Goal: Information Seeking & Learning: Find specific page/section

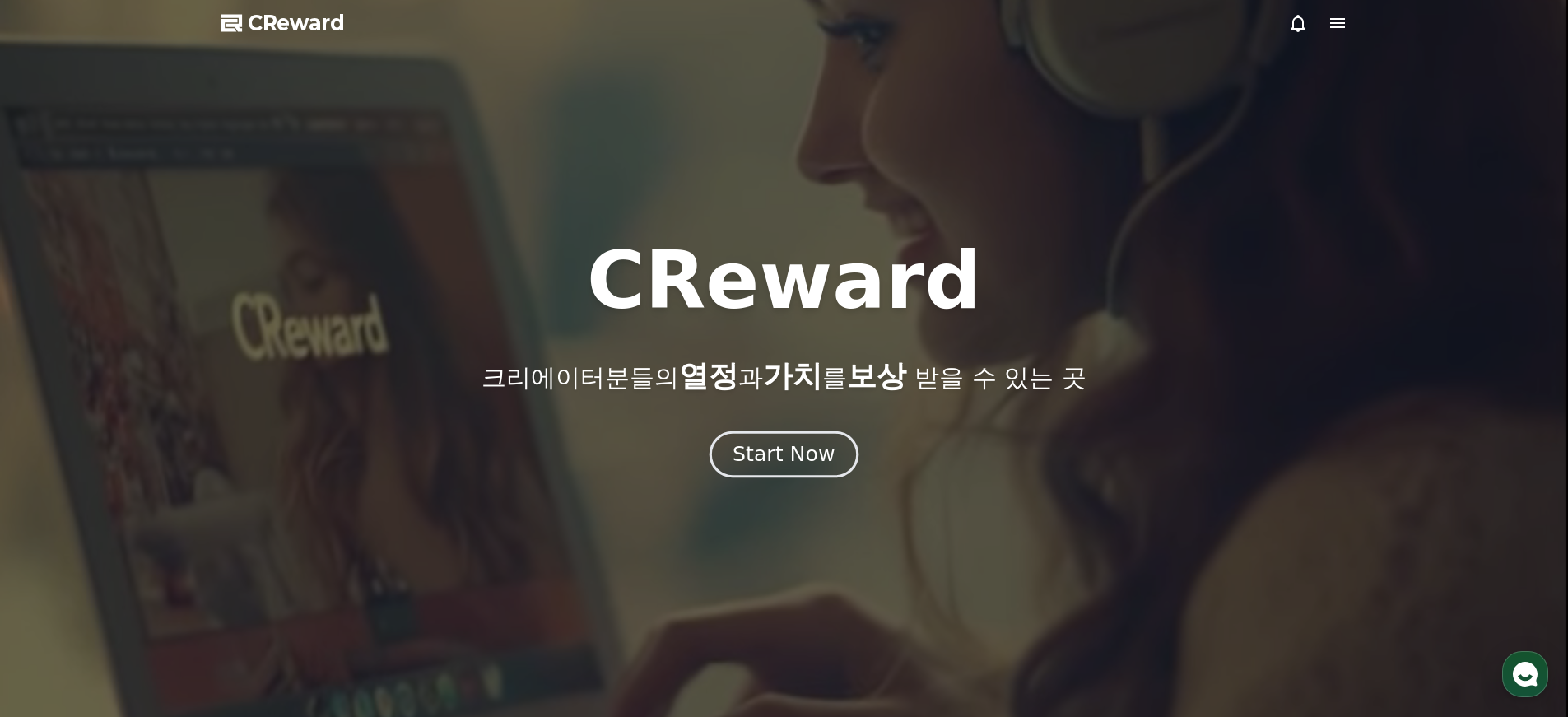
click at [798, 455] on div "Start Now" at bounding box center [784, 454] width 102 height 28
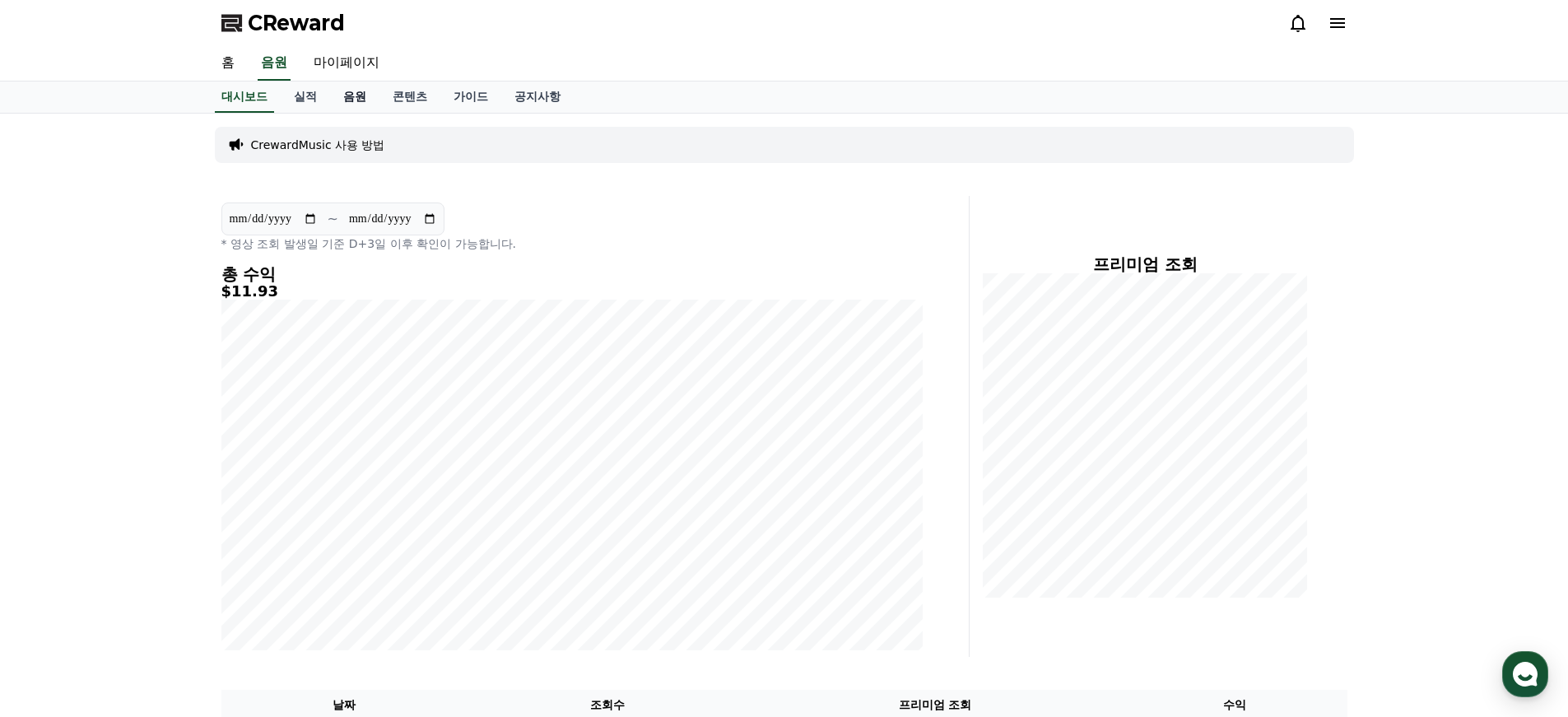
click at [330, 97] on link "음원" at bounding box center [355, 97] width 50 height 31
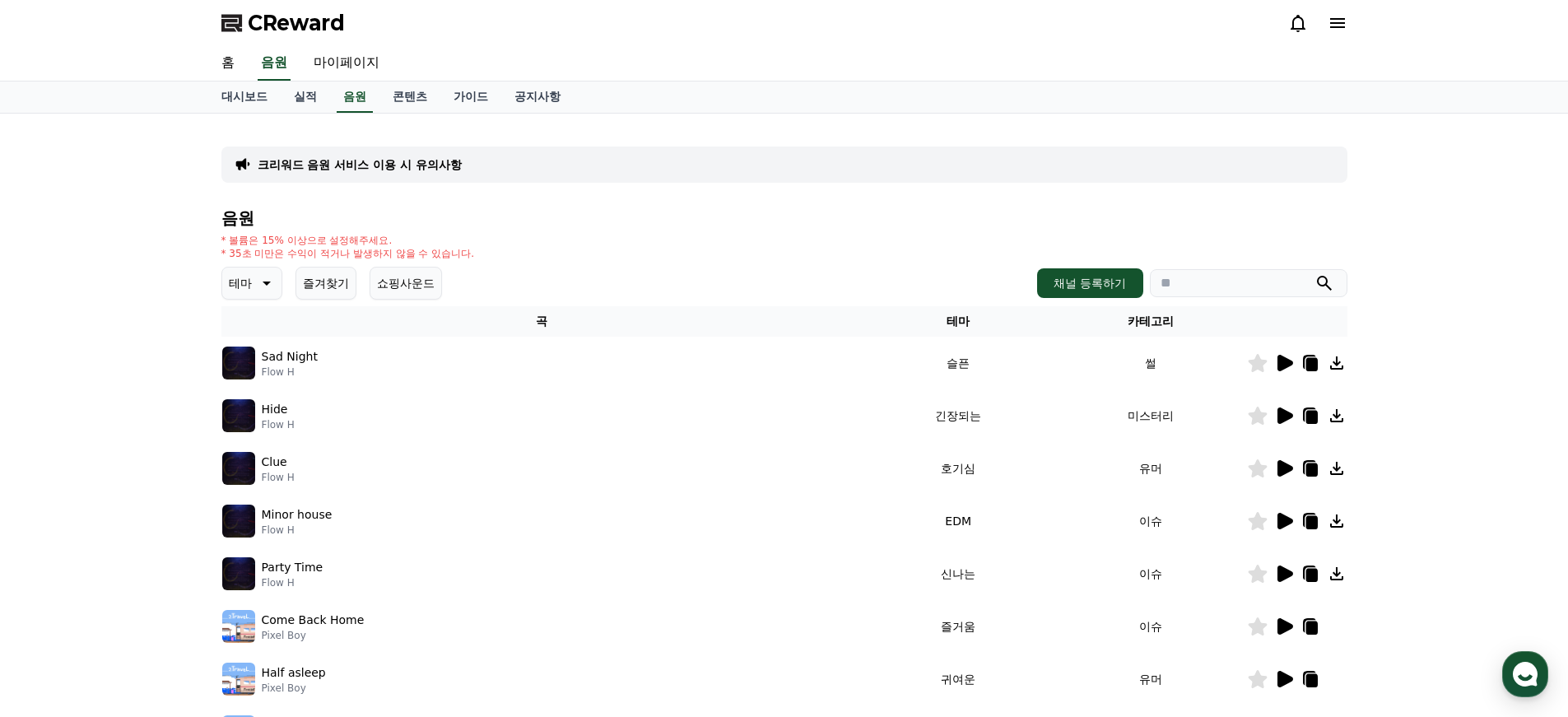
click at [1234, 289] on input "search" at bounding box center [1249, 283] width 197 height 28
type input "*"
type input "****"
click at [1315, 273] on button "submit" at bounding box center [1324, 282] width 20 height 20
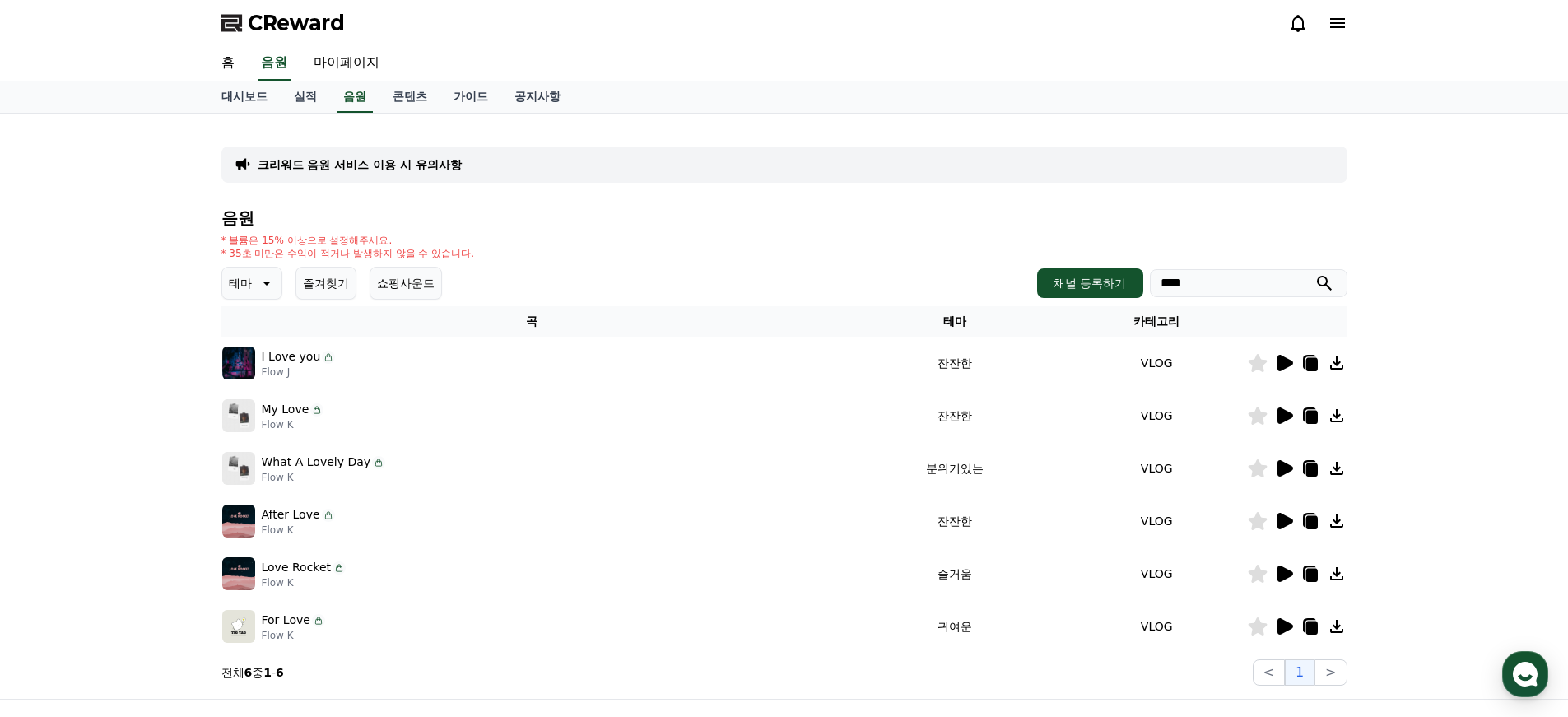
click at [1309, 360] on icon at bounding box center [1311, 364] width 11 height 13
